Goal: Information Seeking & Learning: Find specific fact

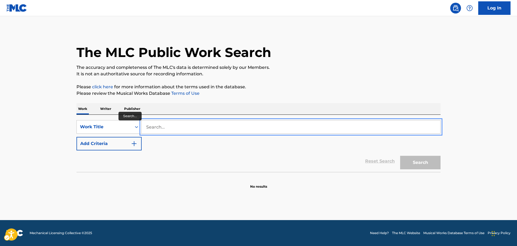
click at [171, 126] on input "Search..." at bounding box center [291, 126] width 299 height 13
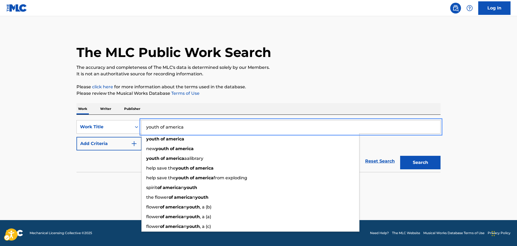
type input "youth of america"
click at [77, 137] on button "Add Criteria" at bounding box center [109, 143] width 65 height 13
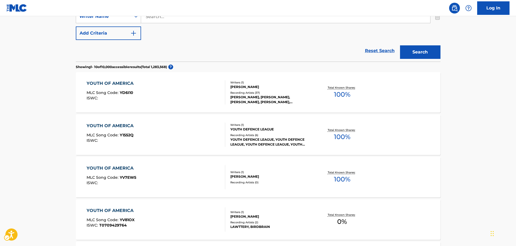
scroll to position [189, 0]
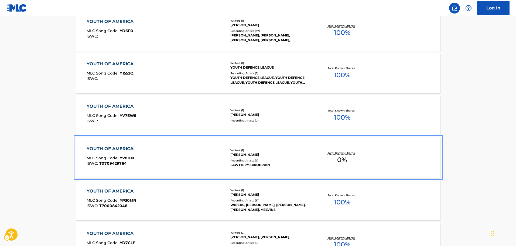
click at [115, 147] on div "YOUTH OF AMERICA" at bounding box center [112, 148] width 50 height 6
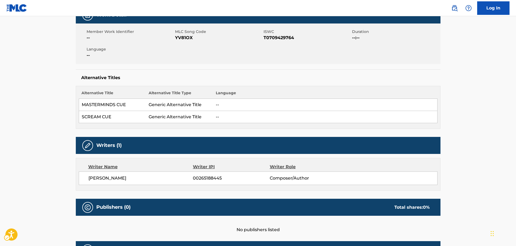
scroll to position [76, 0]
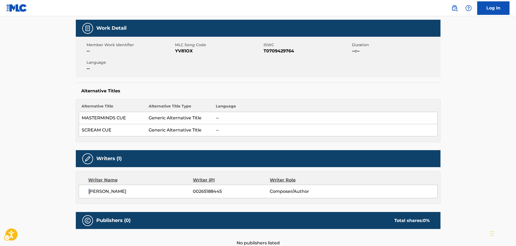
click at [89, 192] on span "JOSEPH AMICANGELO" at bounding box center [140, 191] width 105 height 6
click at [87, 191] on div "JOSEPH AMICANGELO 00265188445 Composer/Author" at bounding box center [258, 190] width 358 height 13
drag, startPoint x: 141, startPoint y: 189, endPoint x: 88, endPoint y: 189, distance: 53.4
click at [86, 188] on div "JOSEPH AMICANGELO 00265188445 Composer/Author" at bounding box center [258, 190] width 358 height 13
copy span "JOSEPH AMICANGELO"
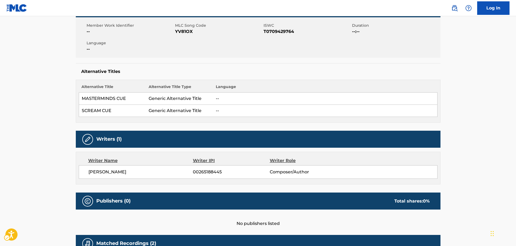
scroll to position [108, 0]
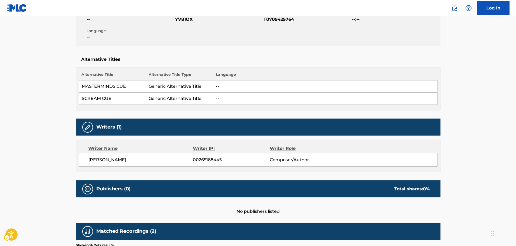
click at [121, 161] on span "JOSEPH AMICANGELO" at bounding box center [140, 159] width 105 height 6
click at [110, 159] on span "JOSEPH AMICANGELO" at bounding box center [140, 159] width 105 height 6
drag, startPoint x: 108, startPoint y: 159, endPoint x: 139, endPoint y: 160, distance: 30.7
click at [139, 160] on span "JOSEPH AMICANGELO" at bounding box center [140, 159] width 105 height 6
copy span "AMICANGELO"
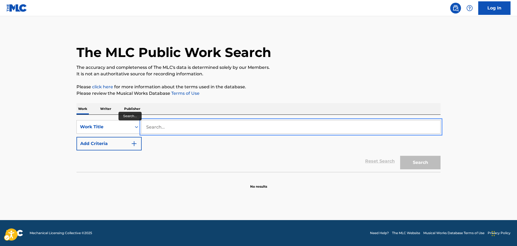
click at [150, 130] on input "Search..." at bounding box center [291, 126] width 299 height 13
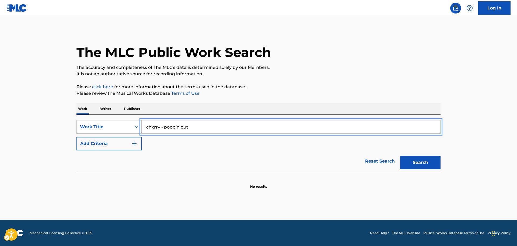
click at [77, 137] on button "Add Criteria" at bounding box center [109, 143] width 65 height 13
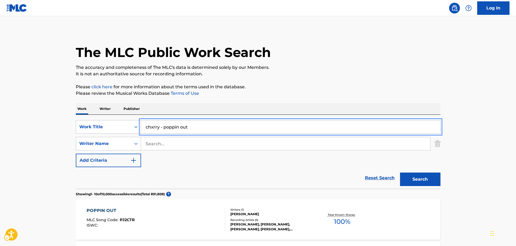
drag, startPoint x: 163, startPoint y: 128, endPoint x: 140, endPoint y: 136, distance: 24.5
click at [140, 136] on div "SearchWithCriteria7d34cf25-1119-48a2-bcbe-395f72efd28a Work Title chxrry - popp…" at bounding box center [258, 143] width 364 height 47
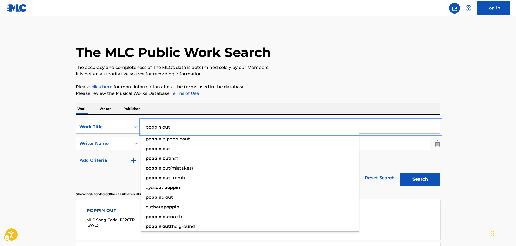
type input "poppin out"
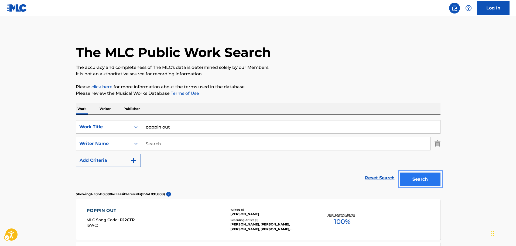
click at [425, 179] on button "Search" at bounding box center [420, 178] width 40 height 13
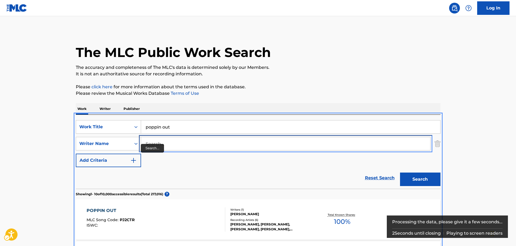
click at [157, 142] on input "Search..." at bounding box center [285, 143] width 289 height 13
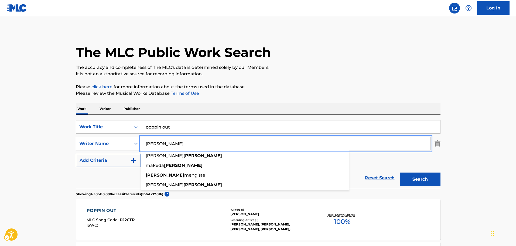
type input "[PERSON_NAME]"
click at [76, 153] on button "Add Criteria" at bounding box center [108, 159] width 65 height 13
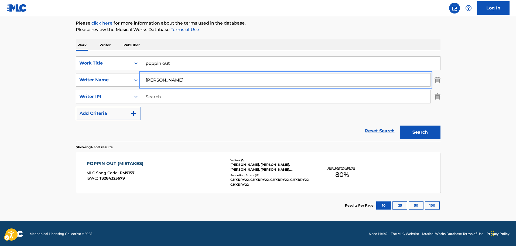
scroll to position [64, 0]
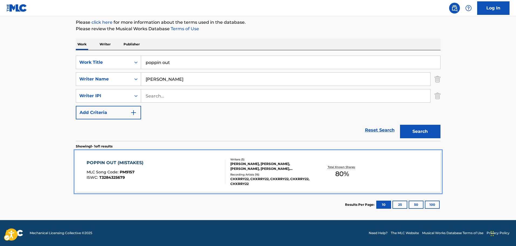
click at [121, 161] on div "POPPIN OUT (MISTAKES)" at bounding box center [117, 162] width 60 height 6
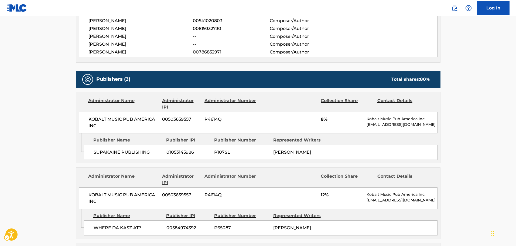
scroll to position [216, 0]
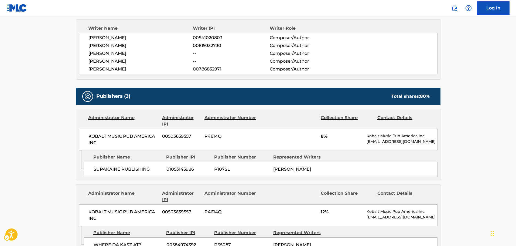
drag, startPoint x: 88, startPoint y: 37, endPoint x: 158, endPoint y: 38, distance: 69.5
click at [162, 39] on span "[PERSON_NAME]" at bounding box center [140, 37] width 105 height 6
copy span "[PERSON_NAME]"
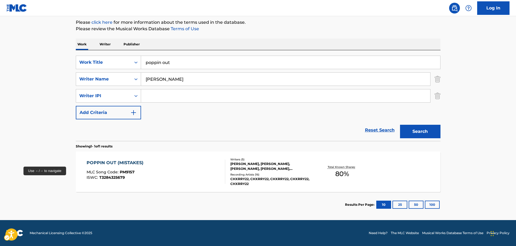
scroll to position [64, 0]
click at [375, 129] on link "Reset Search" at bounding box center [379, 130] width 35 height 12
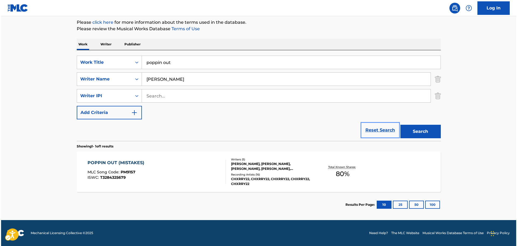
scroll to position [0, 0]
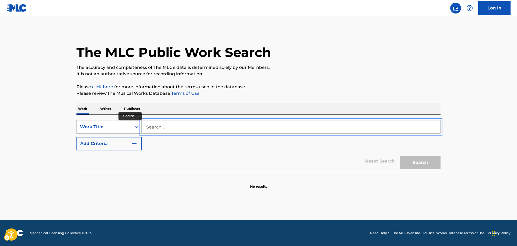
click at [151, 127] on input "Search..." at bounding box center [291, 126] width 299 height 13
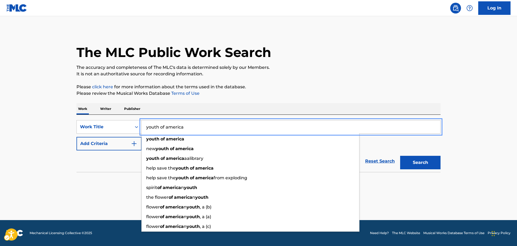
type input "youth of america"
click at [132, 144] on img "Search Form" at bounding box center [134, 143] width 6 height 6
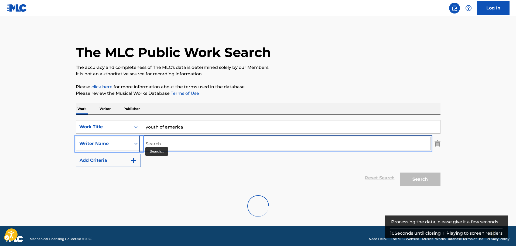
click at [160, 145] on input "Search..." at bounding box center [285, 143] width 289 height 13
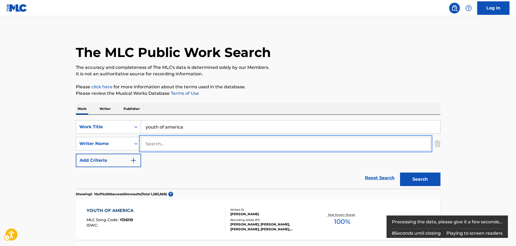
paste input "Title Title Type Work No. ISWC Shareholder Name(s) Performer Name(s) Data - Cop…"
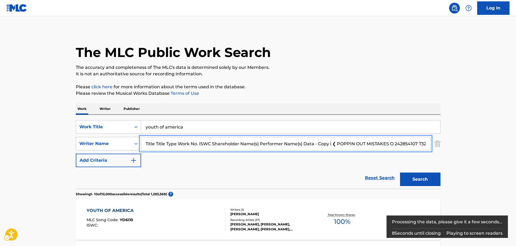
scroll to position [0, 1622]
type input "Title Title Type Work No. ISWC Shareholder Name(s) Performer Name(s) Data - Cop…"
click at [438, 143] on img "Search Form" at bounding box center [437, 143] width 6 height 13
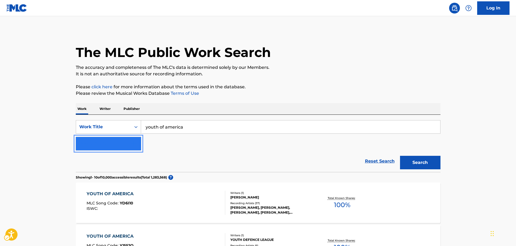
click at [133, 142] on img "Search Form" at bounding box center [133, 143] width 6 height 6
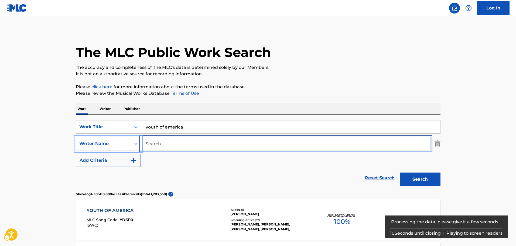
click at [153, 143] on input "Search..." at bounding box center [285, 143] width 289 height 13
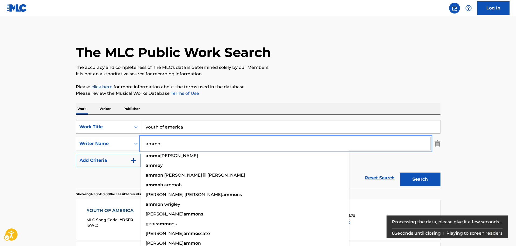
click at [76, 153] on button "Add Criteria" at bounding box center [108, 159] width 65 height 13
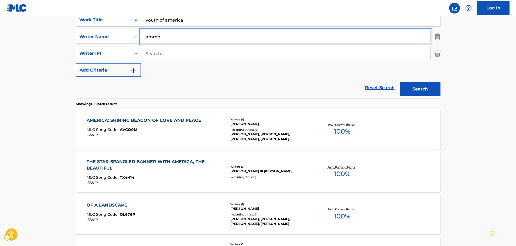
scroll to position [54, 0]
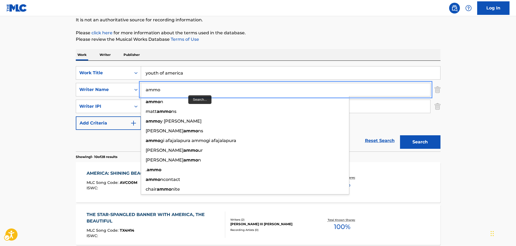
click at [146, 90] on input "ammo" at bounding box center [285, 89] width 289 height 13
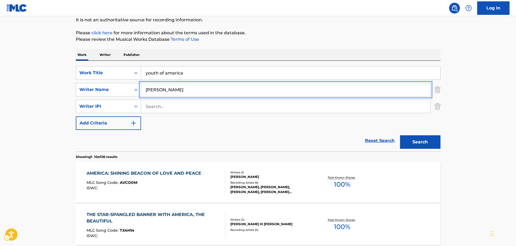
type input "joey ammo"
click at [76, 116] on button "Add Criteria" at bounding box center [108, 122] width 65 height 13
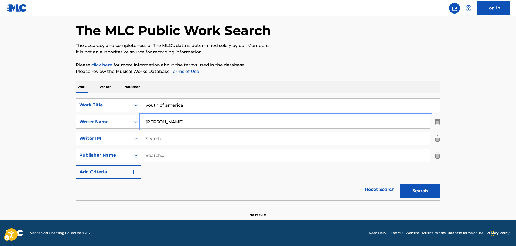
scroll to position [22, 0]
drag, startPoint x: 184, startPoint y: 117, endPoint x: 125, endPoint y: 126, distance: 59.2
click at [125, 126] on div "SearchWithCriteriaad91dfeb-4542-446e-91e1-c9849c4511db Writer Name joey ammo" at bounding box center [258, 121] width 364 height 13
click at [163, 120] on input "Search..." at bounding box center [285, 121] width 289 height 13
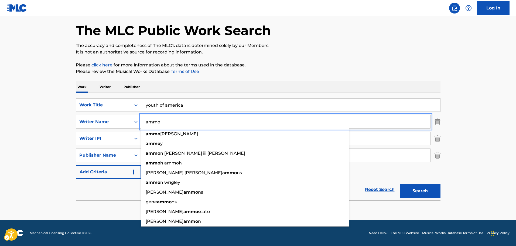
click at [76, 165] on button "Add Criteria" at bounding box center [108, 171] width 65 height 13
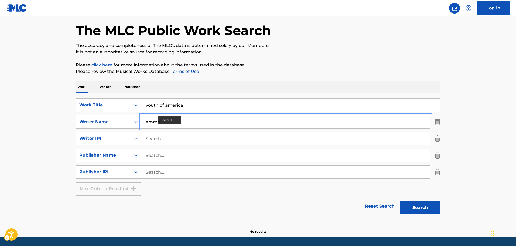
click at [210, 124] on input "ammo" at bounding box center [285, 121] width 289 height 13
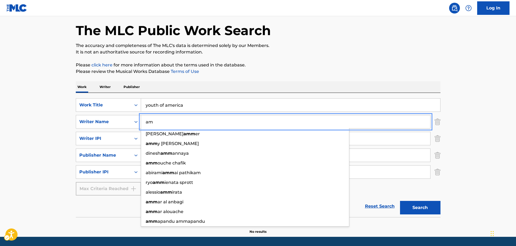
type input "a"
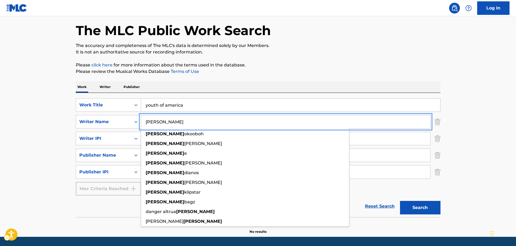
type input "joey"
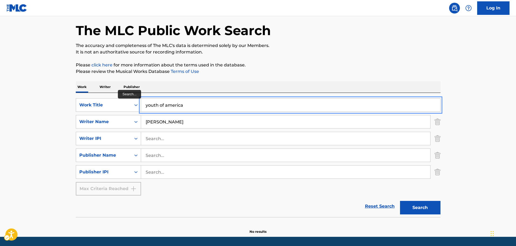
click at [196, 106] on input "youth of america" at bounding box center [290, 104] width 299 height 13
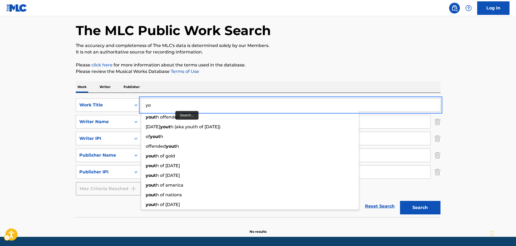
type input "y"
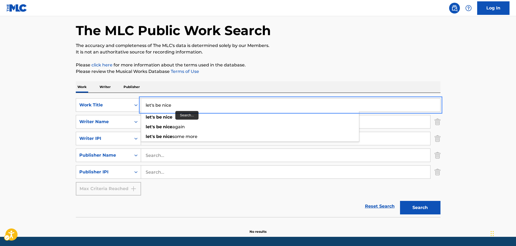
type input "let's be nice"
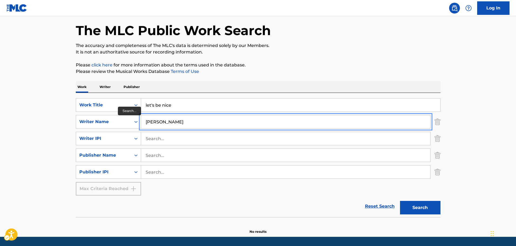
click at [171, 119] on input "joey" at bounding box center [285, 121] width 289 height 13
click at [412, 208] on button "Search" at bounding box center [420, 207] width 40 height 13
drag, startPoint x: 175, startPoint y: 121, endPoint x: 142, endPoint y: 130, distance: 35.1
click at [142, 130] on div "SearchWithCriteria5fc2ab8a-e315-47dd-83d3-314b1431de94 Work Title let's be nice…" at bounding box center [258, 146] width 364 height 97
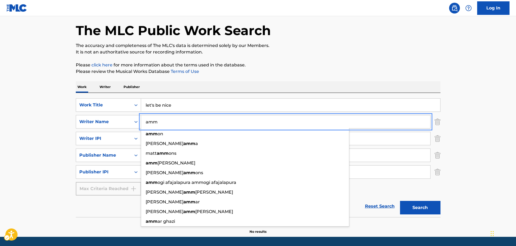
drag, startPoint x: 166, startPoint y: 122, endPoint x: 146, endPoint y: 121, distance: 19.7
click at [138, 121] on div "SearchWithCriteriaad91dfeb-4542-446e-91e1-c9849c4511db Writer Name amm | Submit…" at bounding box center [258, 121] width 364 height 13
paste input "Joe McCarthy"
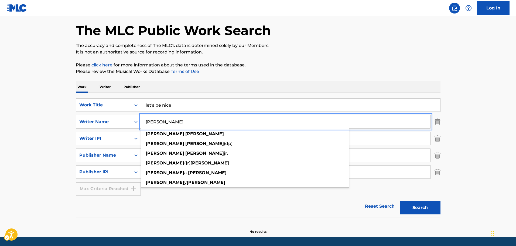
type input "Joe McCarthy"
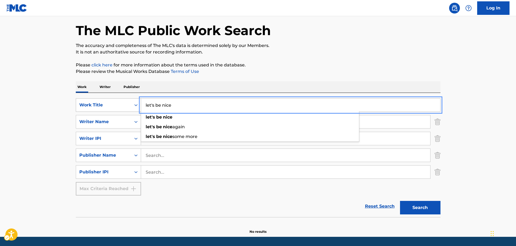
drag, startPoint x: 175, startPoint y: 105, endPoint x: 128, endPoint y: 111, distance: 47.8
click at [128, 111] on div "SearchWithCriteria5fc2ab8a-e315-47dd-83d3-314b1431de94 Work Title let's be nice…" at bounding box center [258, 104] width 364 height 13
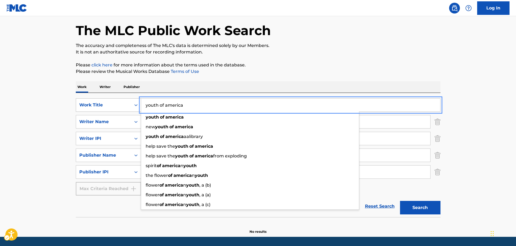
type input "youth of america"
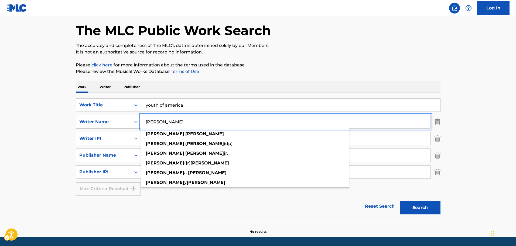
drag, startPoint x: 187, startPoint y: 123, endPoint x: 123, endPoint y: 127, distance: 63.4
click at [123, 127] on div "SearchWithCriteriaad91dfeb-4542-446e-91e1-c9849c4511db Writer Name Joe McCarthy…" at bounding box center [258, 121] width 364 height 13
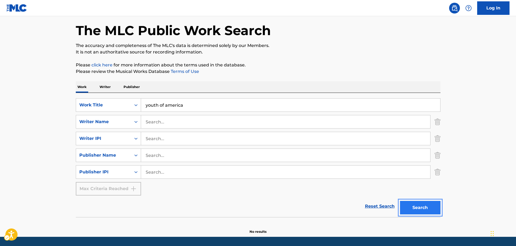
click at [422, 207] on button "Search" at bounding box center [420, 207] width 40 height 13
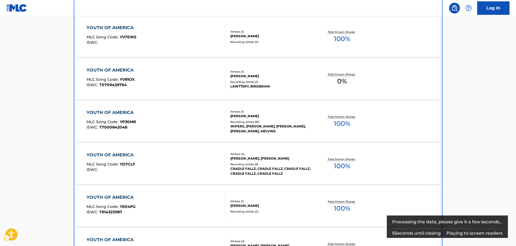
scroll to position [345, 0]
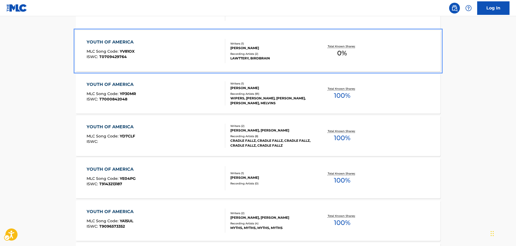
click at [109, 42] on div "YOUTH OF AMERICA" at bounding box center [112, 42] width 50 height 6
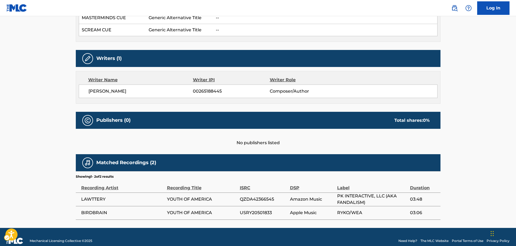
scroll to position [184, 0]
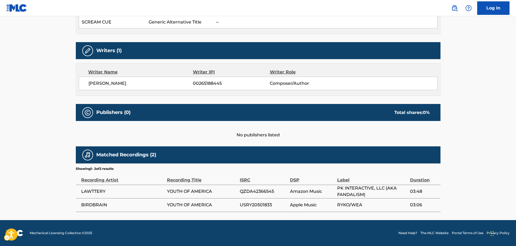
drag, startPoint x: 138, startPoint y: 82, endPoint x: 88, endPoint y: 85, distance: 49.7
click at [87, 84] on div "JOSEPH AMICANGELO 00265188445 Composer/Author" at bounding box center [258, 83] width 358 height 13
copy span "JOSEPH AMICANGELO"
